Goal: Information Seeking & Learning: Learn about a topic

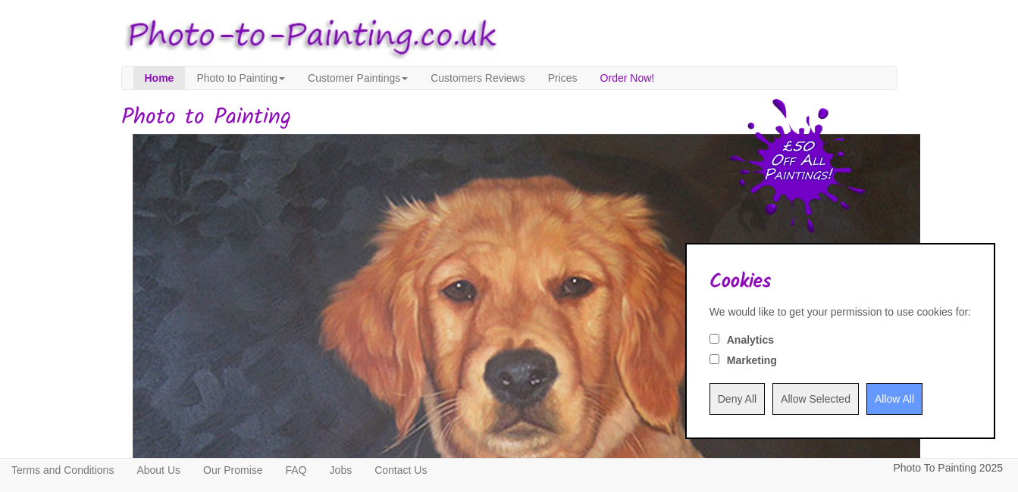
click at [709, 399] on input "Deny All" at bounding box center [736, 399] width 55 height 32
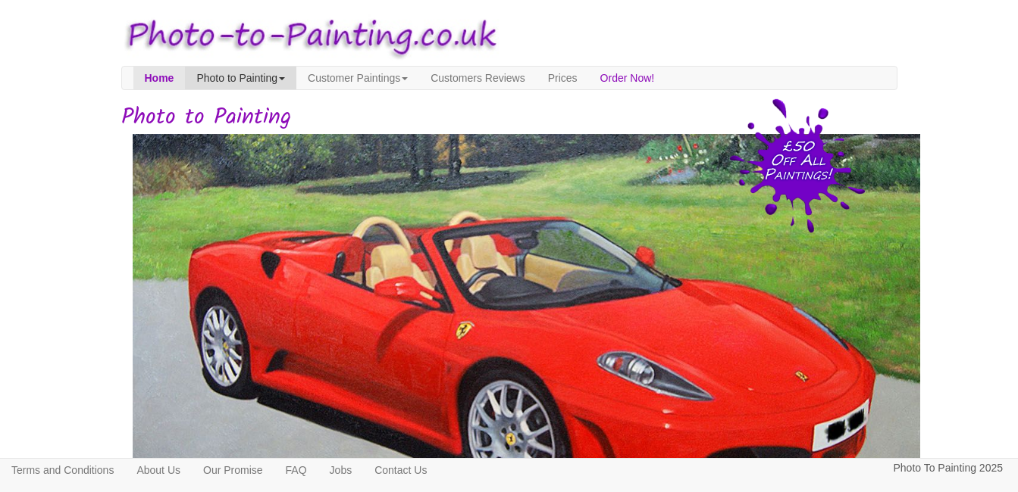
click at [253, 79] on link "Photo to Painting" at bounding box center [240, 78] width 111 height 23
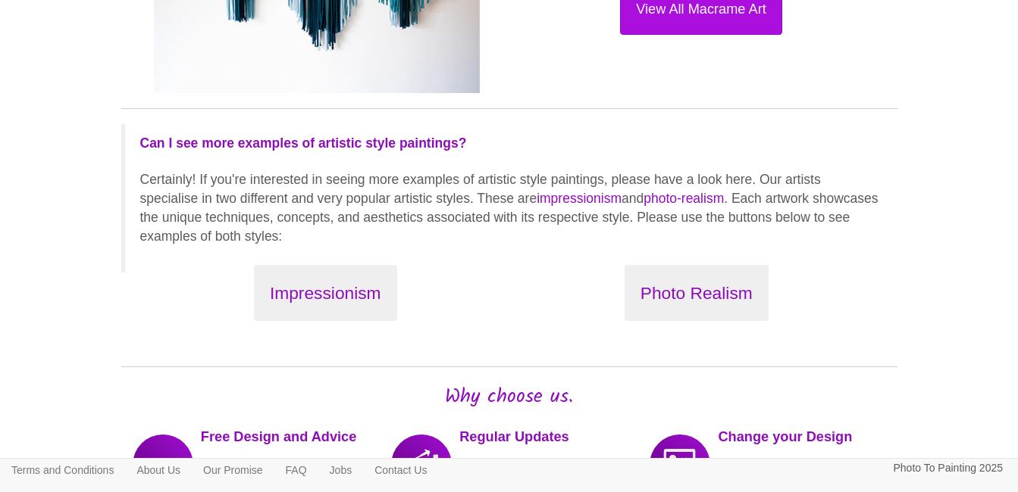
scroll to position [1818, 0]
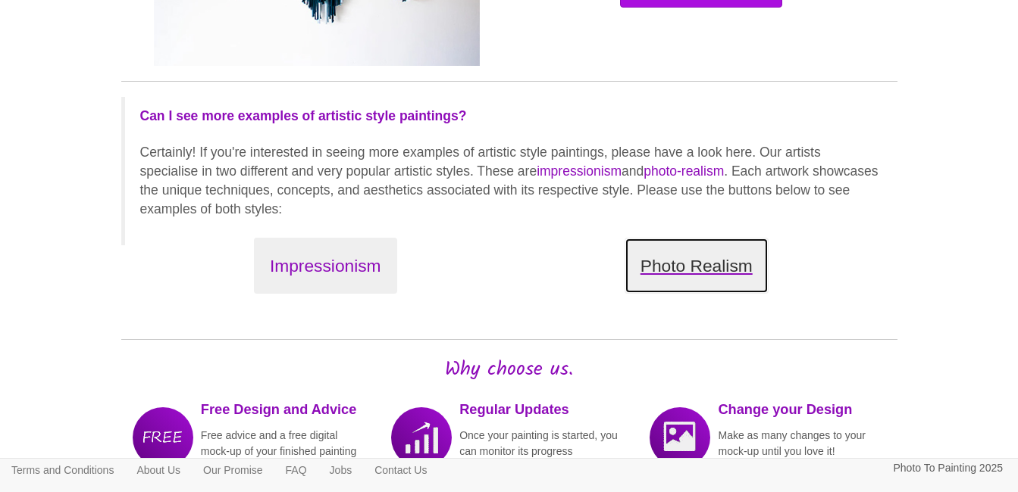
click at [732, 269] on button "Photo Realism" at bounding box center [696, 266] width 144 height 57
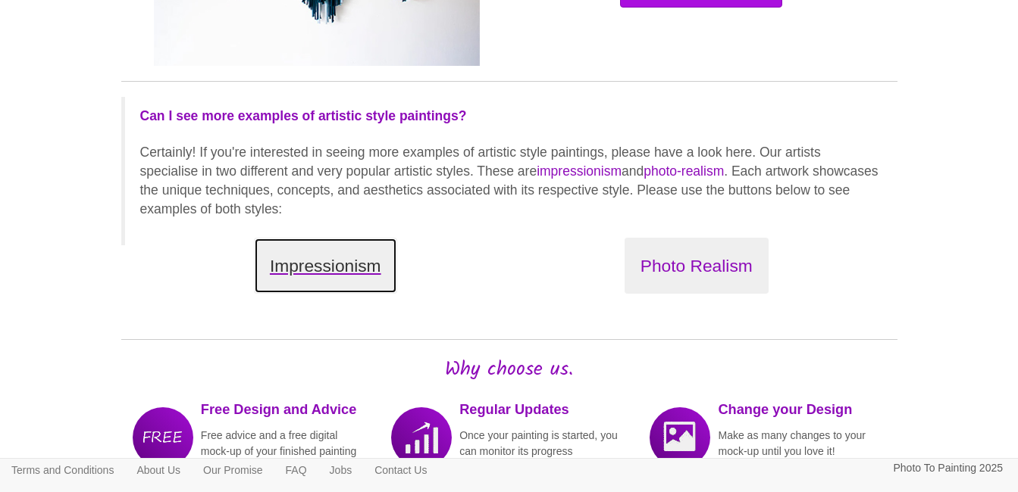
click at [327, 267] on button "Impressionism" at bounding box center [325, 266] width 143 height 57
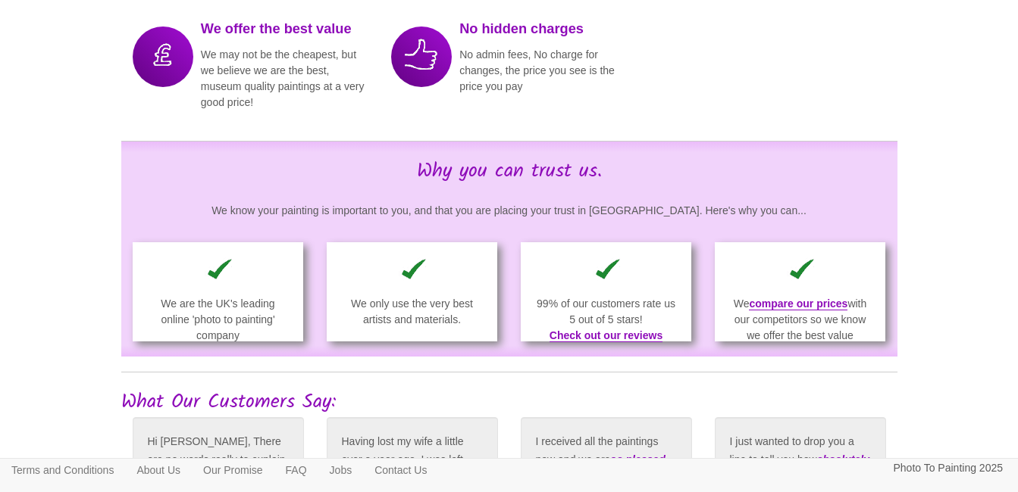
scroll to position [2397, 0]
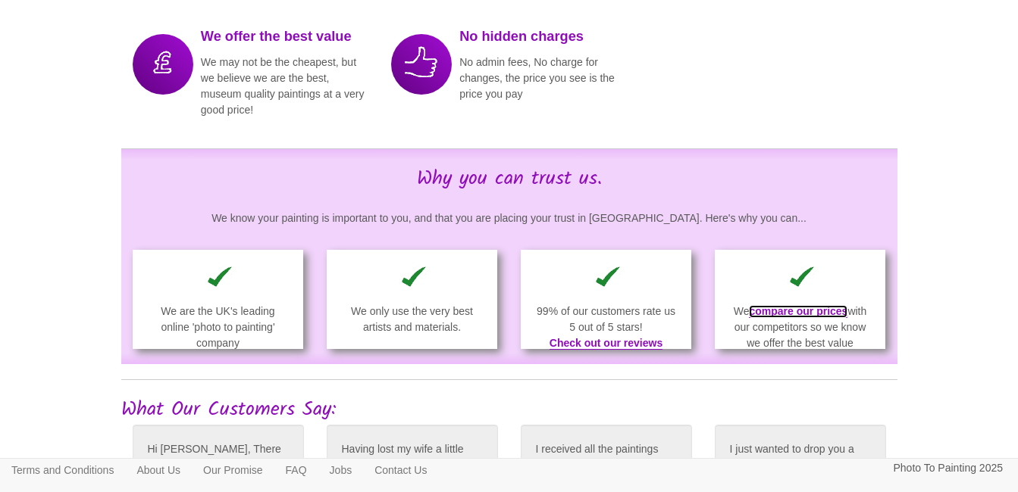
click at [833, 318] on link "compare our prices" at bounding box center [798, 311] width 98 height 13
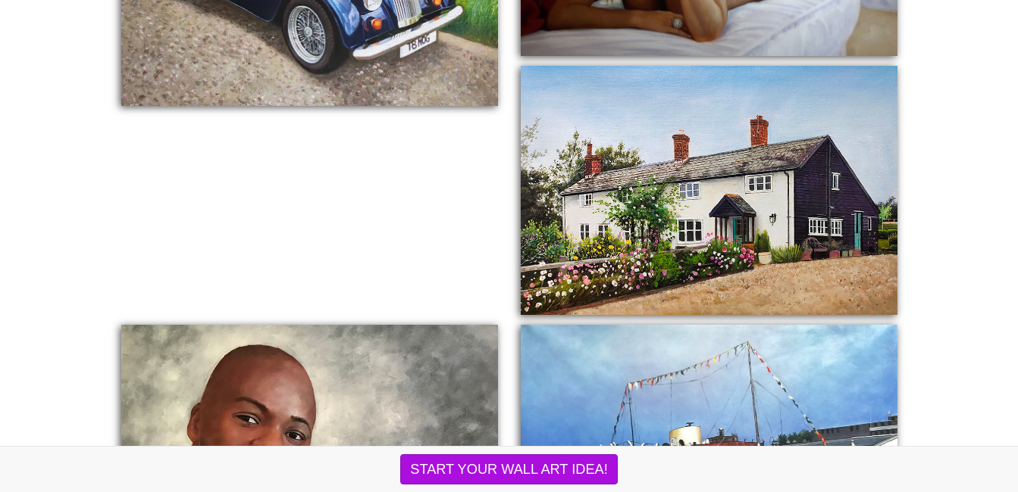
scroll to position [758, 0]
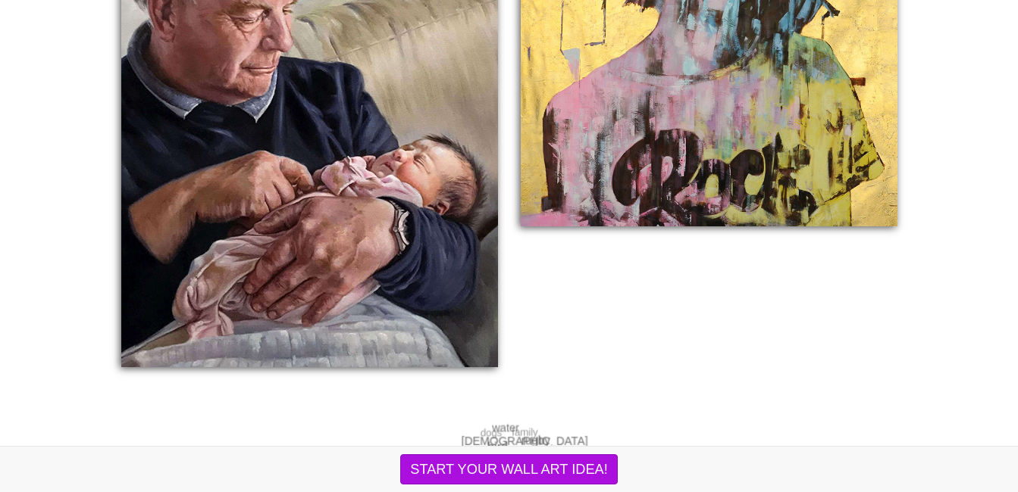
scroll to position [2879, 0]
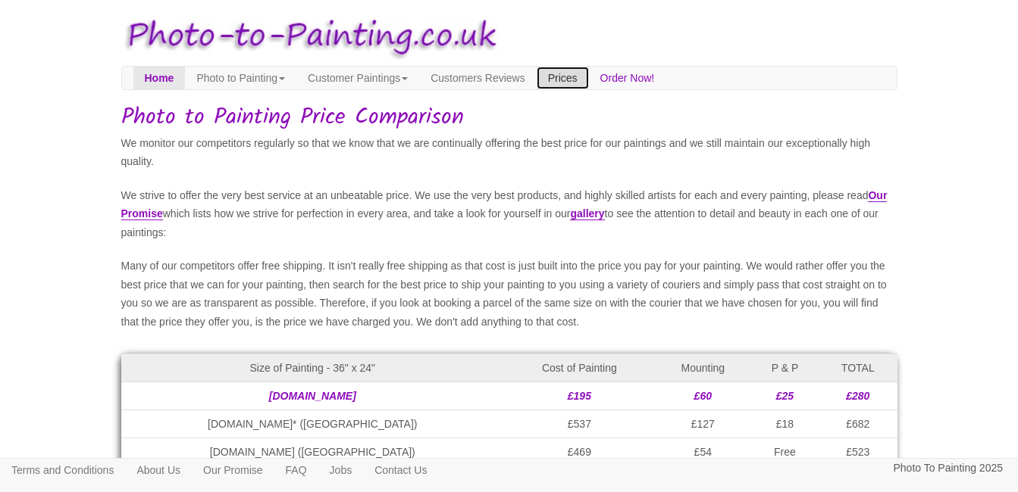
click at [589, 77] on link "Prices" at bounding box center [562, 78] width 52 height 23
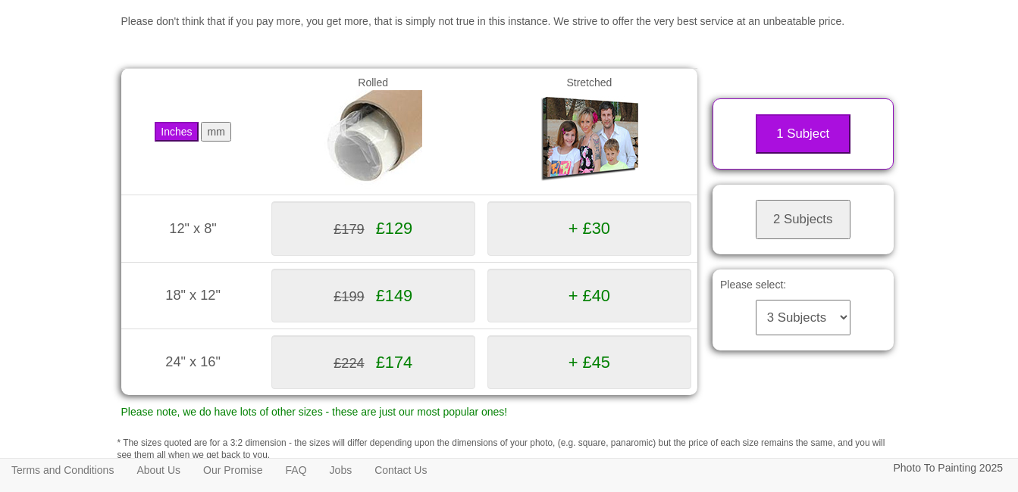
scroll to position [227, 0]
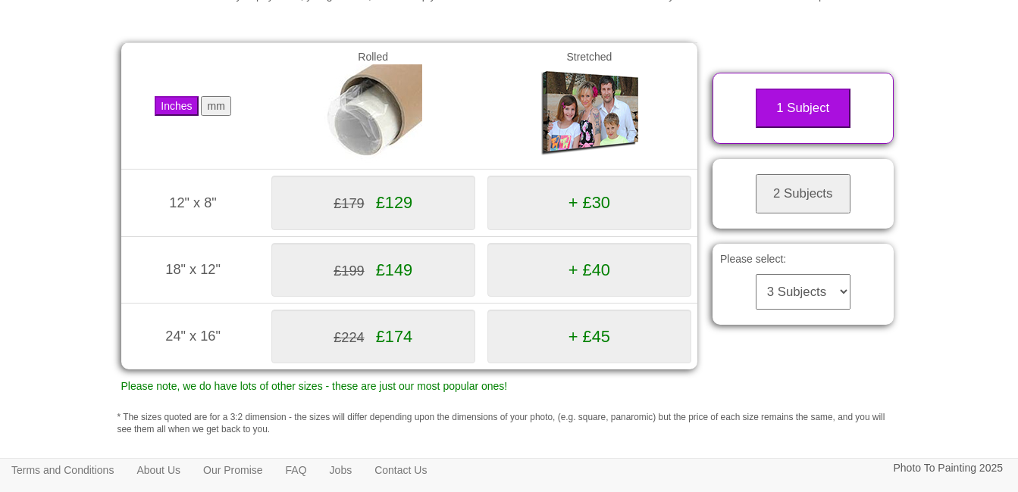
click at [808, 213] on button "2 Subjects" at bounding box center [802, 193] width 95 height 39
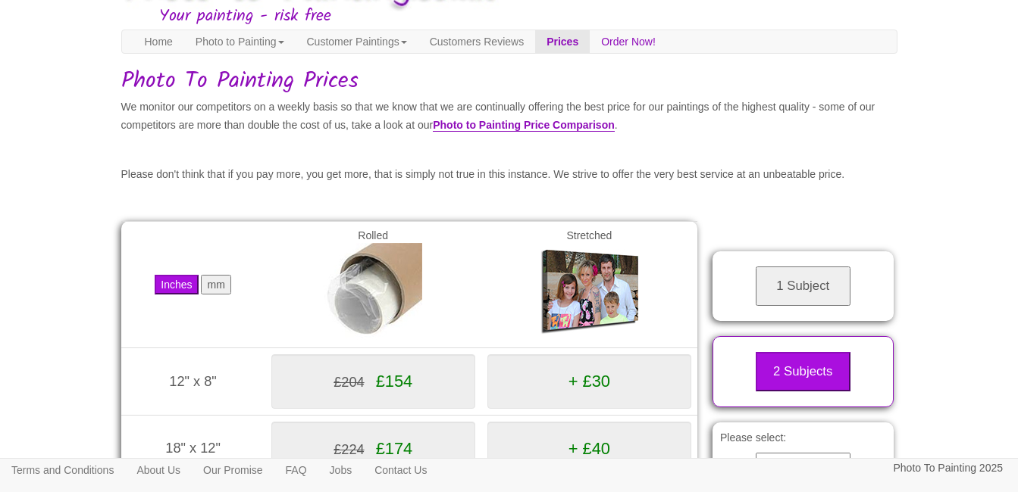
scroll to position [76, 0]
